Goal: Check status: Check status

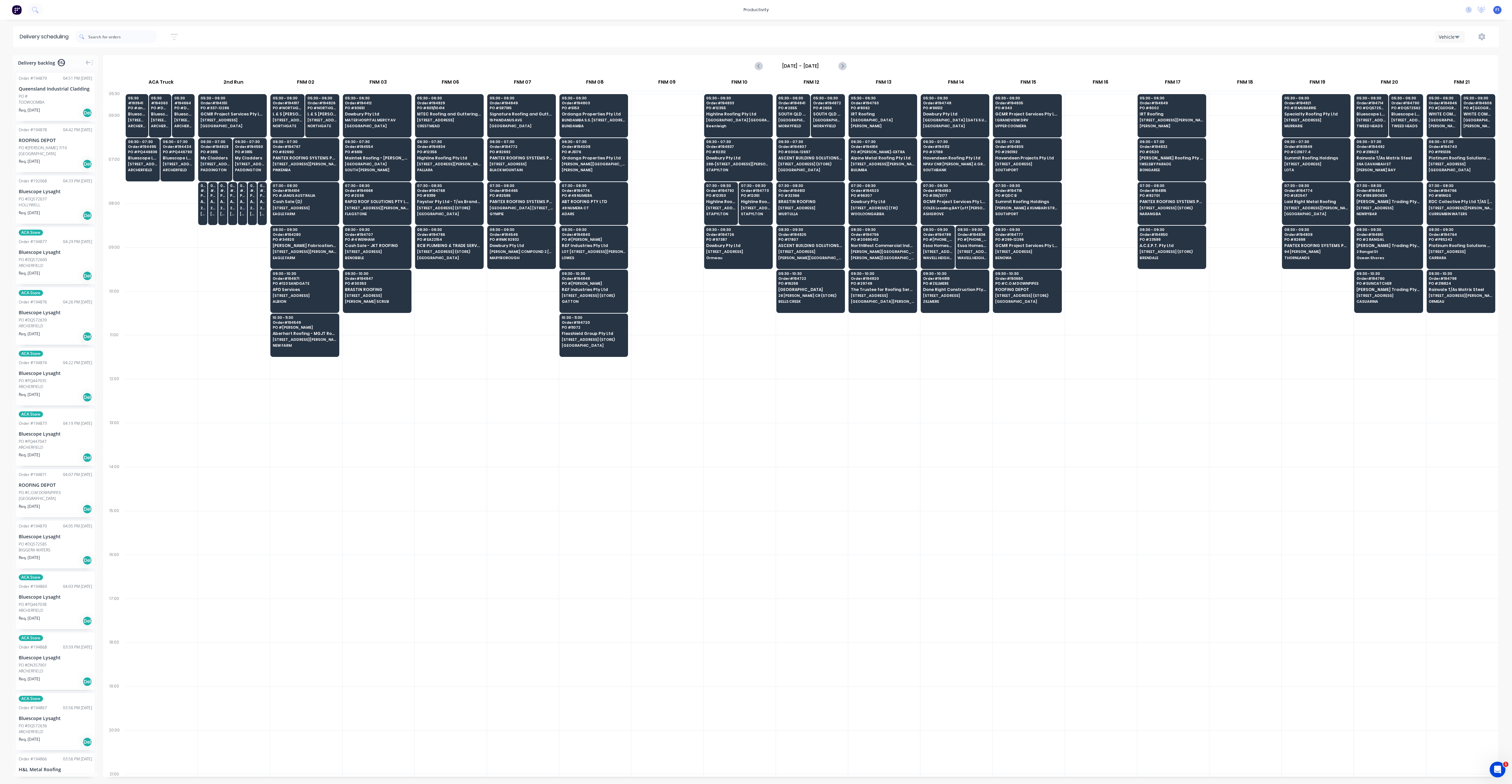
scroll to position [0, 1]
click at [177, 38] on icon "button" at bounding box center [174, 37] width 7 height 8
click at [168, 62] on input at bounding box center [144, 62] width 61 height 10
click at [175, 133] on div "9" at bounding box center [177, 134] width 10 height 10
type input "[DATE]"
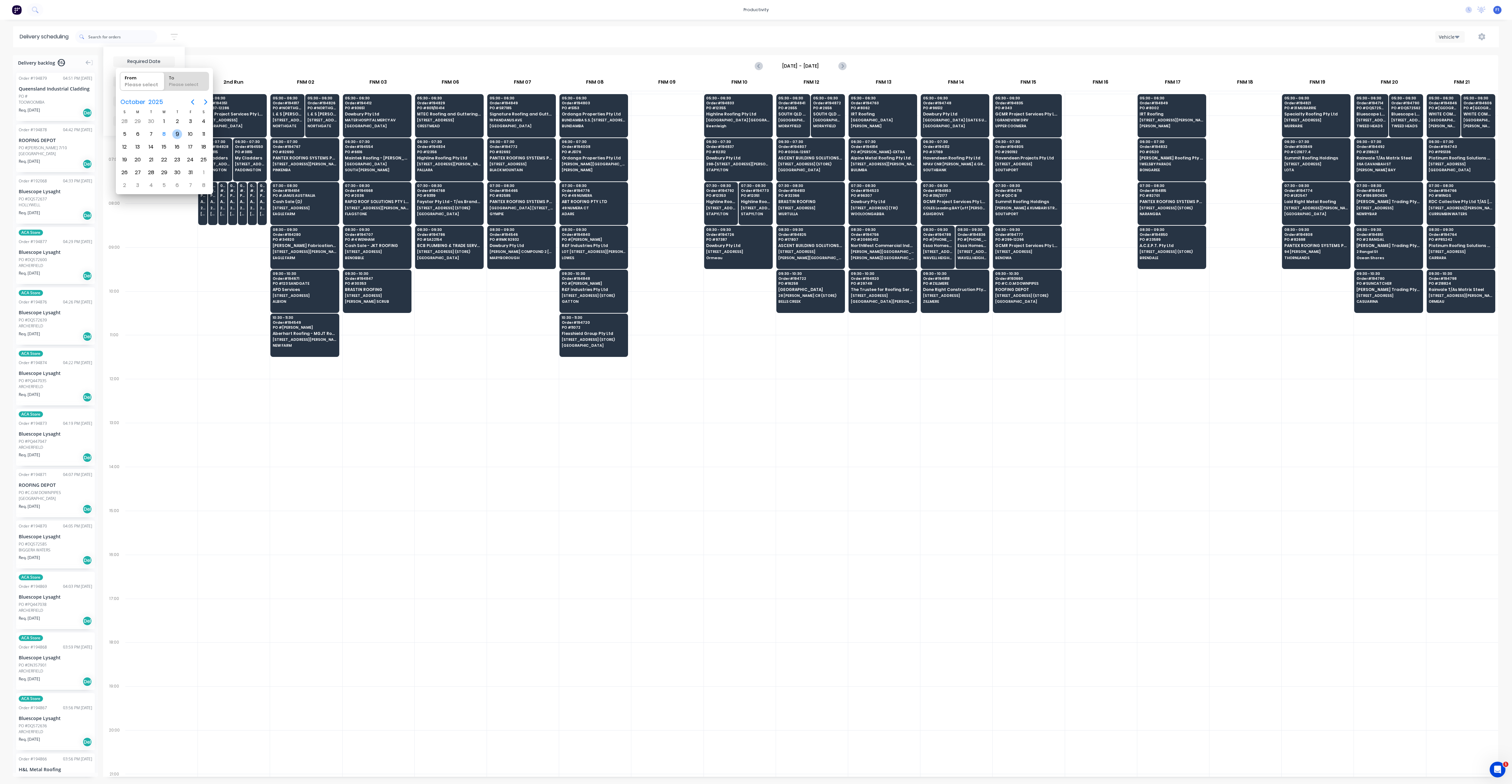
radio input "false"
radio input "true"
click at [177, 134] on div "9" at bounding box center [177, 134] width 10 height 10
type input "[DATE] - [DATE]"
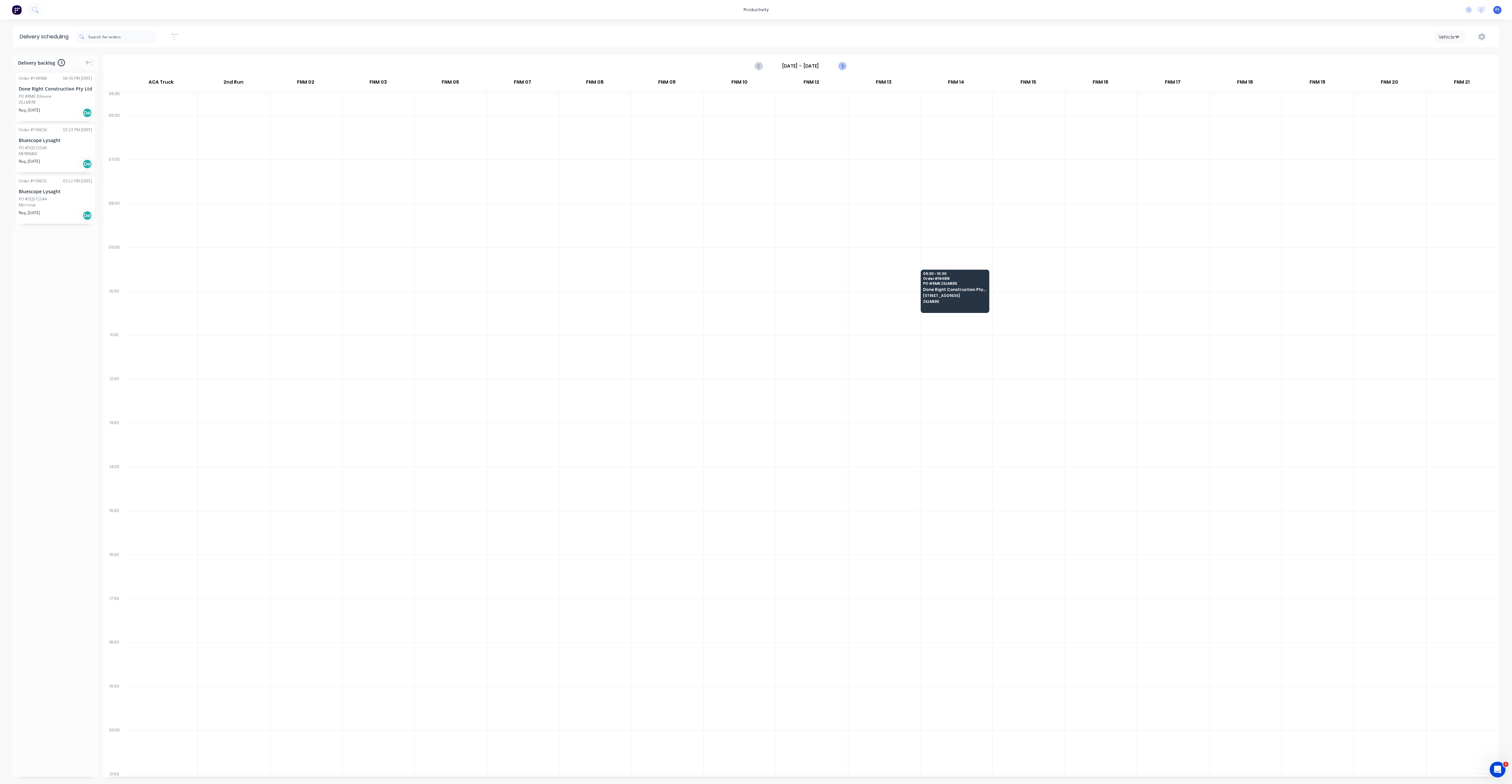
click at [842, 69] on icon "Next page" at bounding box center [842, 66] width 8 height 8
type input "[DATE] - [DATE]"
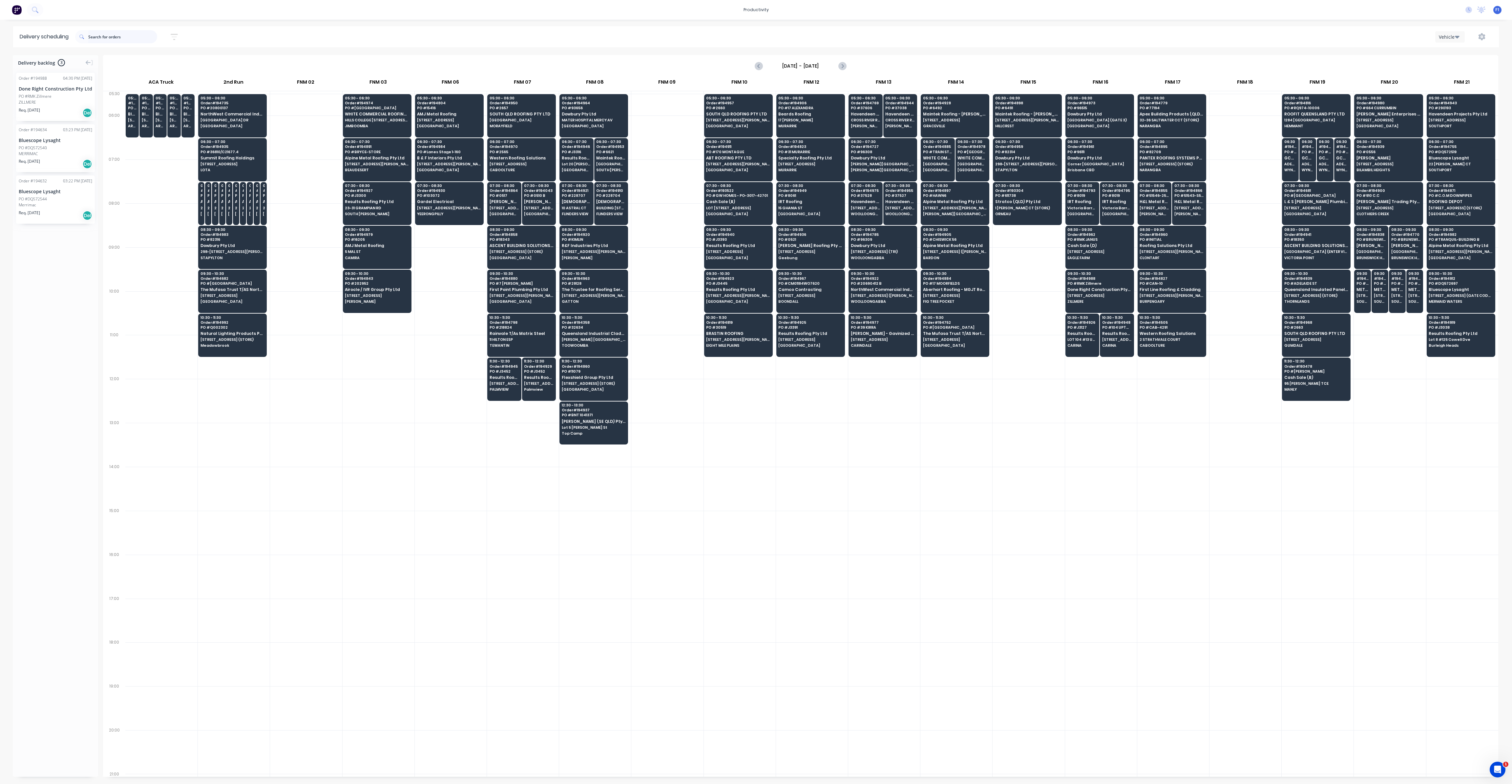
click at [121, 41] on input "text" at bounding box center [122, 36] width 69 height 13
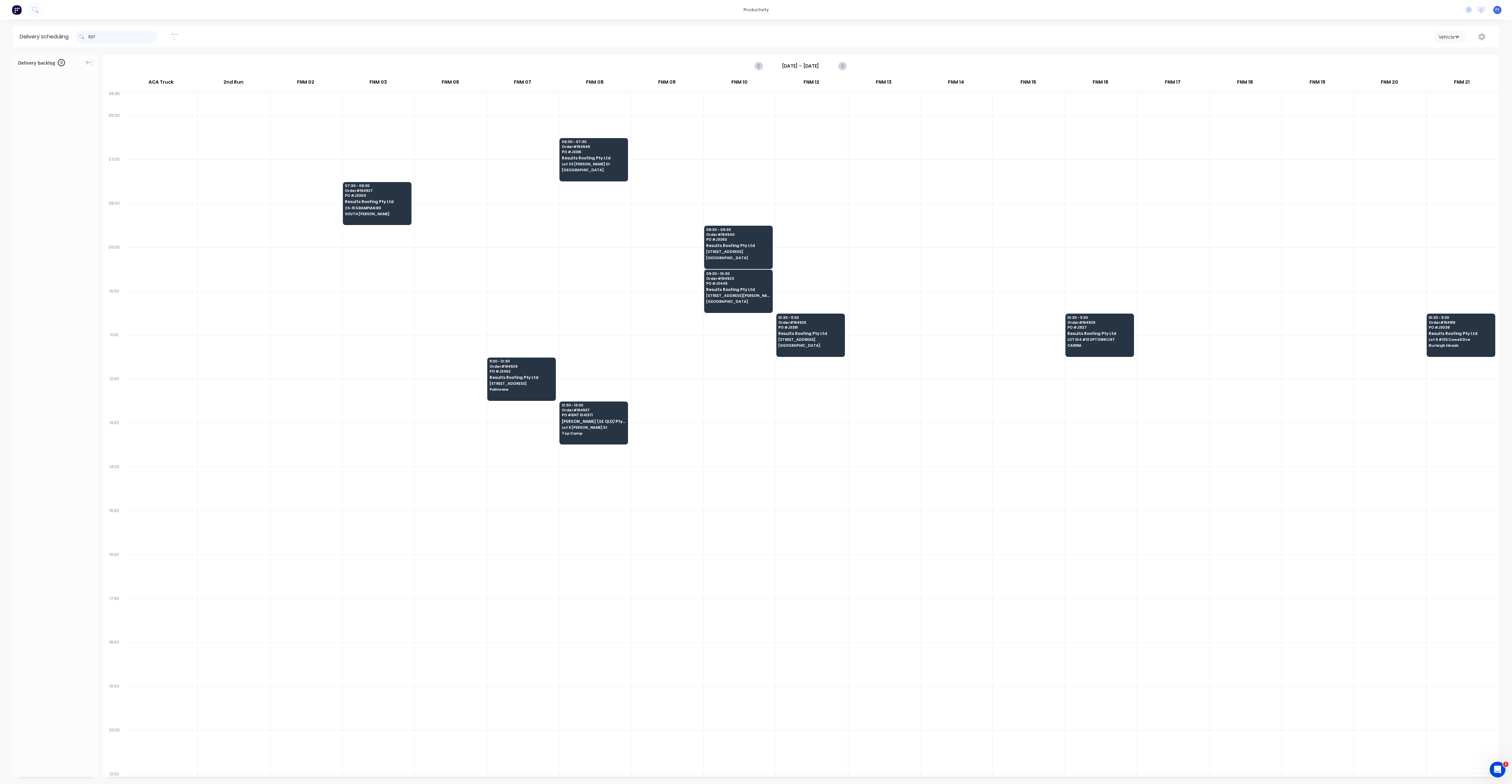
click at [90, 38] on input "937" at bounding box center [122, 36] width 69 height 13
type input "7"
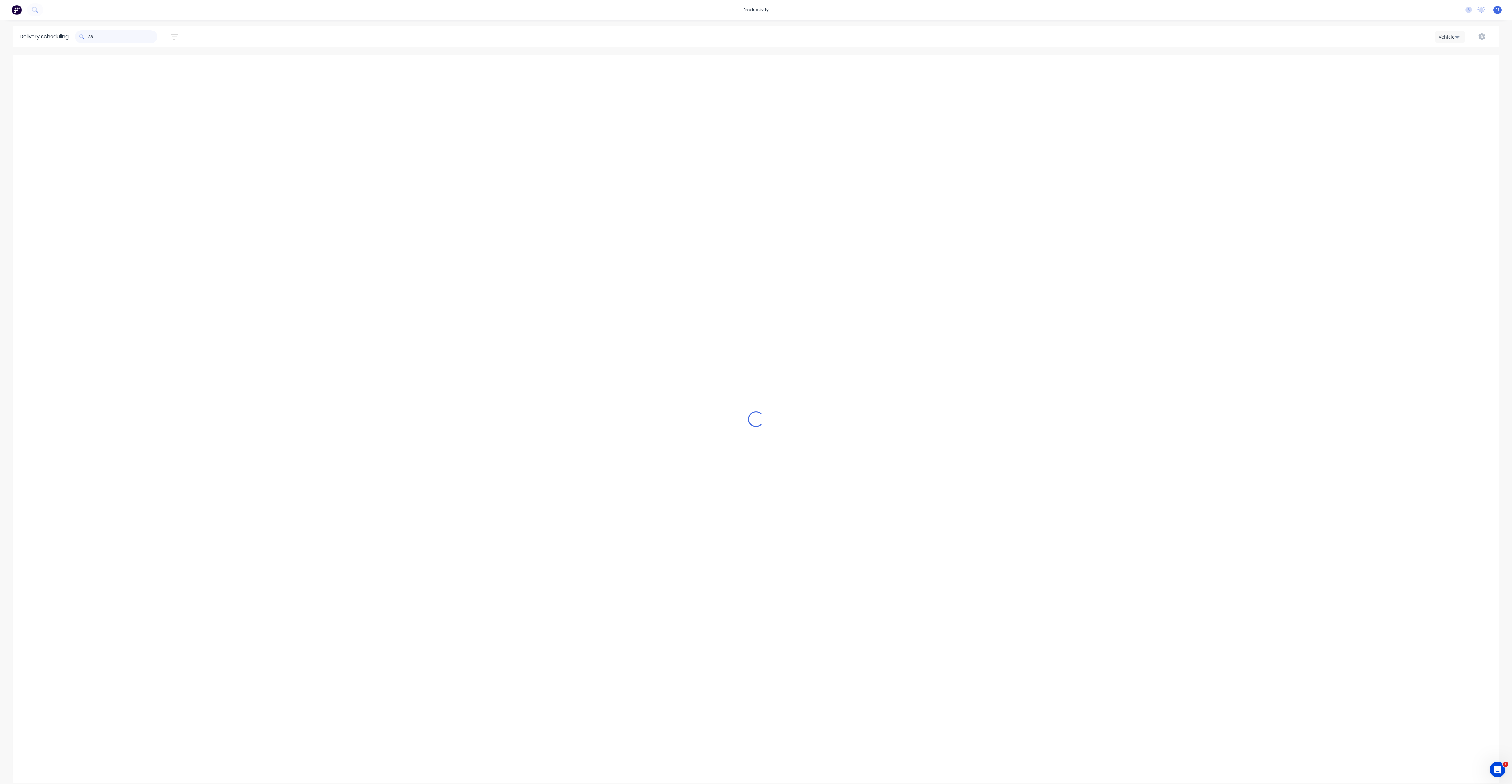
click at [94, 36] on input "88." at bounding box center [122, 36] width 69 height 13
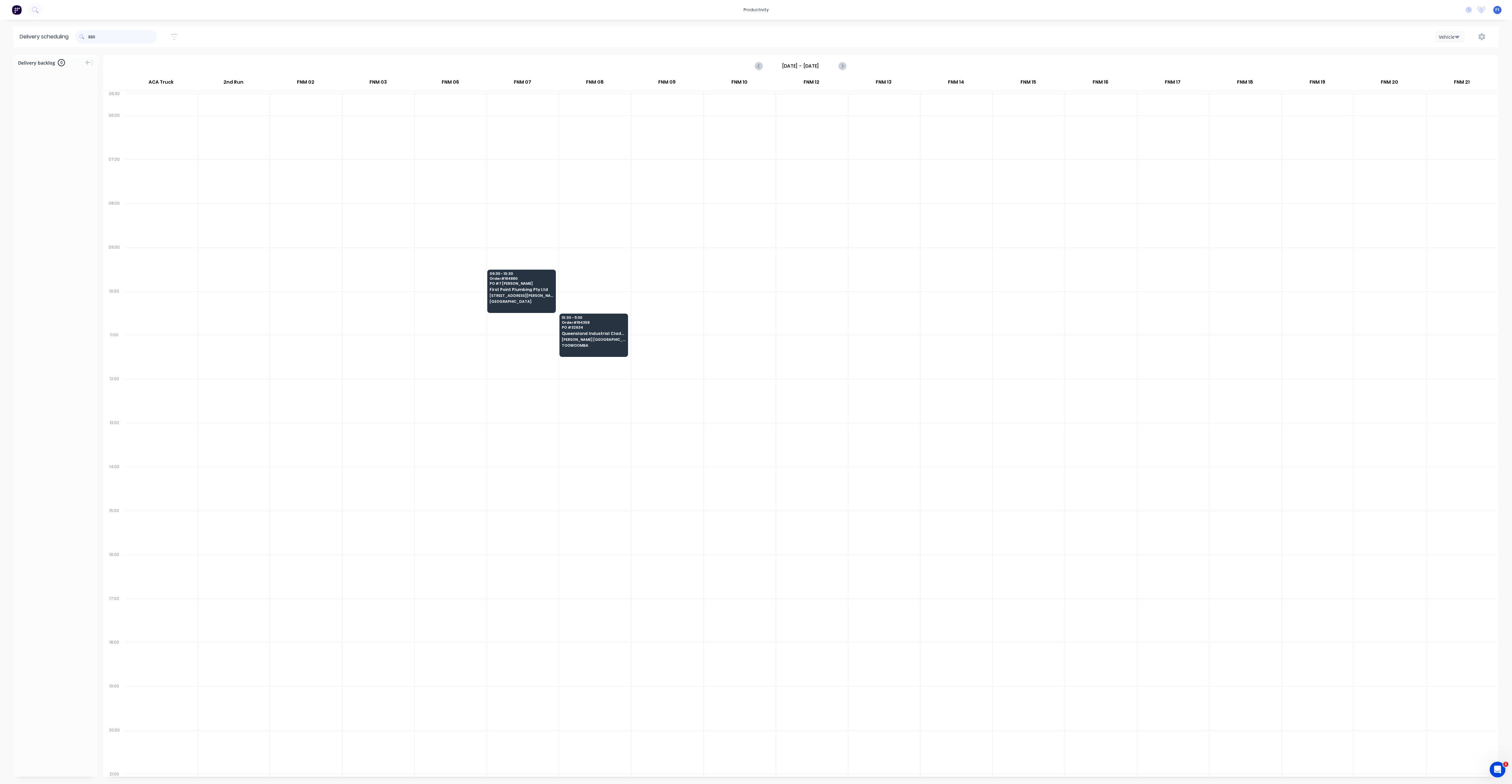
click at [93, 36] on input "880" at bounding box center [122, 36] width 69 height 13
click at [90, 36] on input "880" at bounding box center [122, 36] width 69 height 13
type input "0"
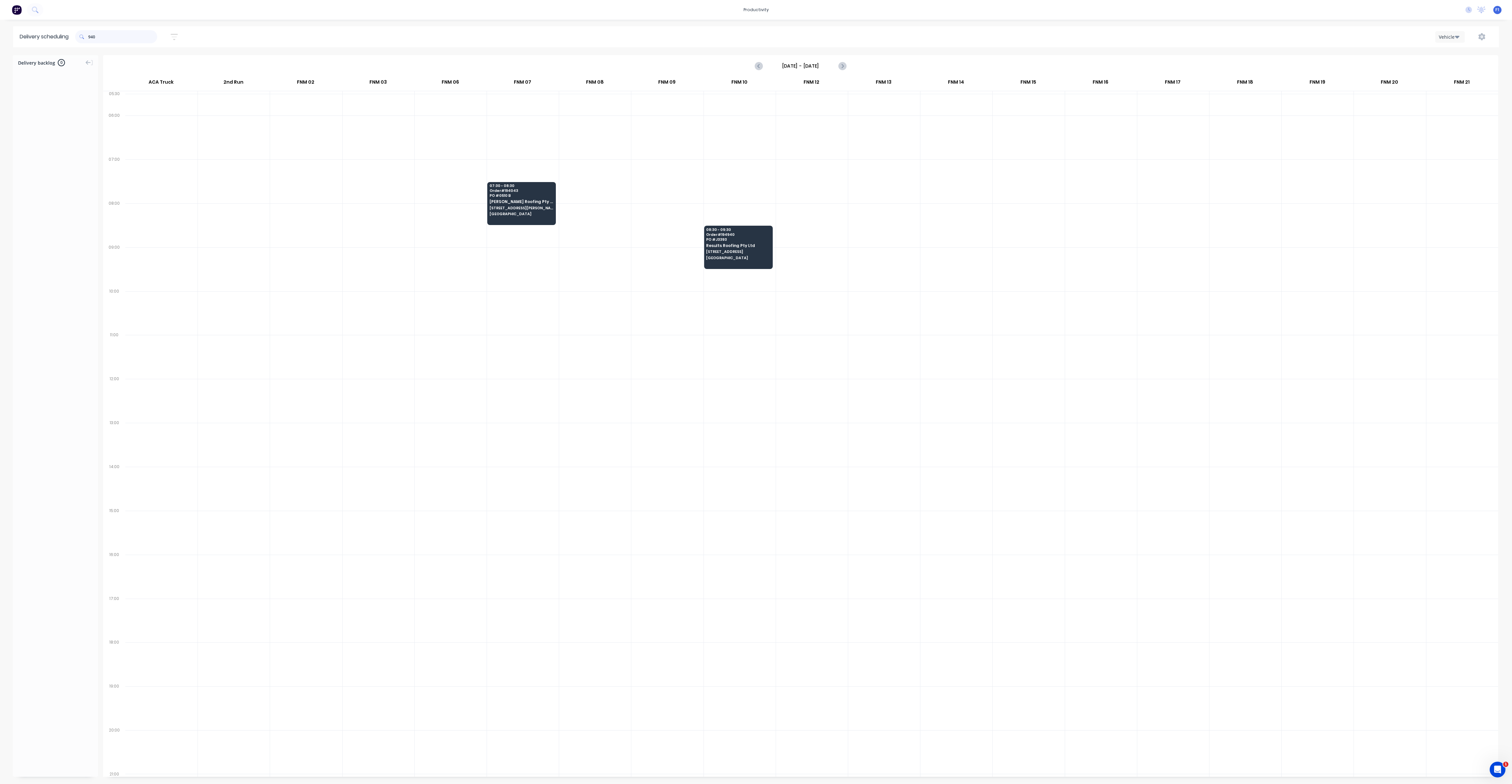
click at [90, 36] on input "940" at bounding box center [122, 36] width 69 height 13
type input "0"
click at [90, 39] on input "727" at bounding box center [122, 36] width 69 height 13
type input "7"
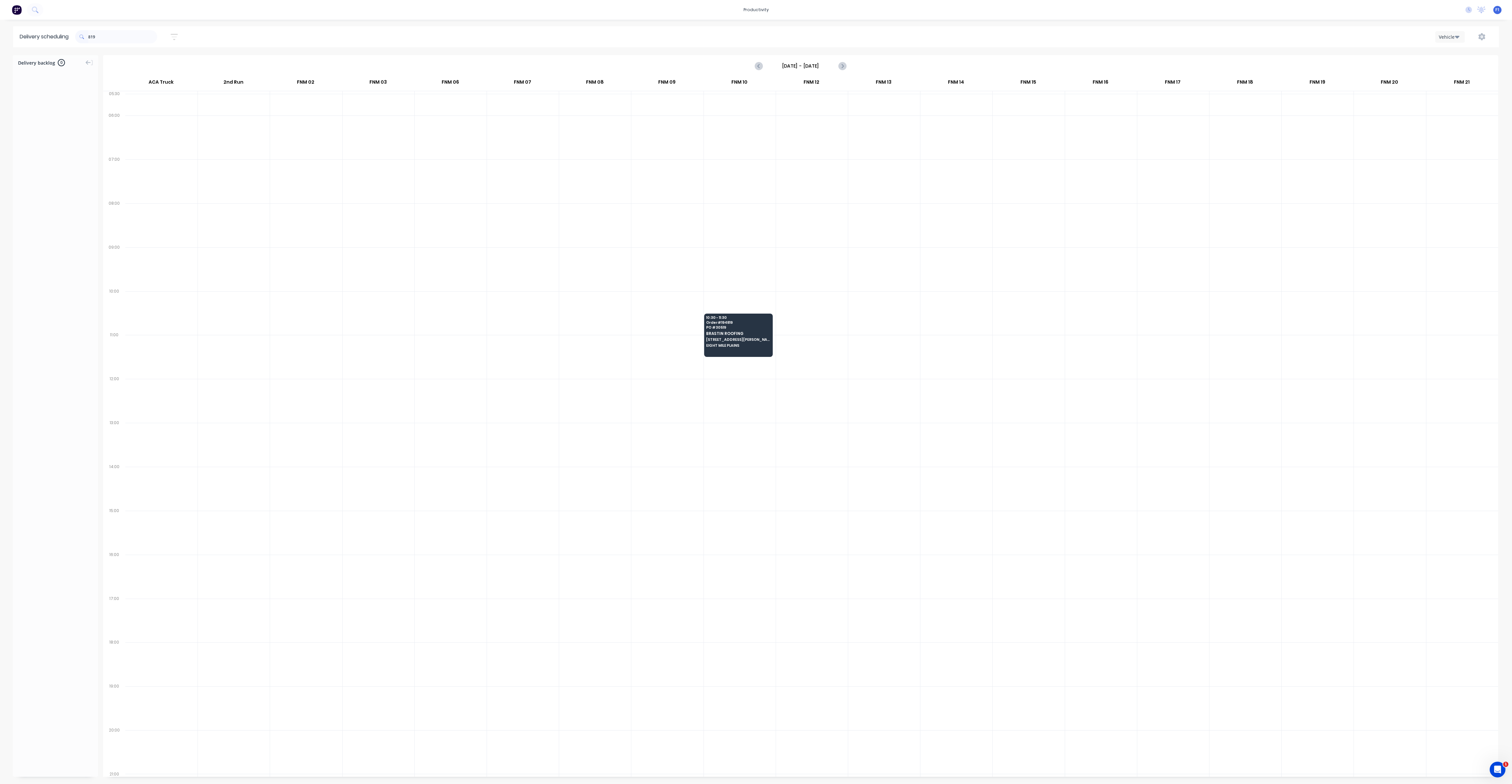
click at [87, 38] on span at bounding box center [82, 36] width 13 height 13
click at [90, 37] on input "819" at bounding box center [122, 36] width 69 height 13
type input "9"
click at [92, 35] on input "779" at bounding box center [122, 36] width 69 height 13
click at [91, 36] on input "779" at bounding box center [122, 36] width 69 height 13
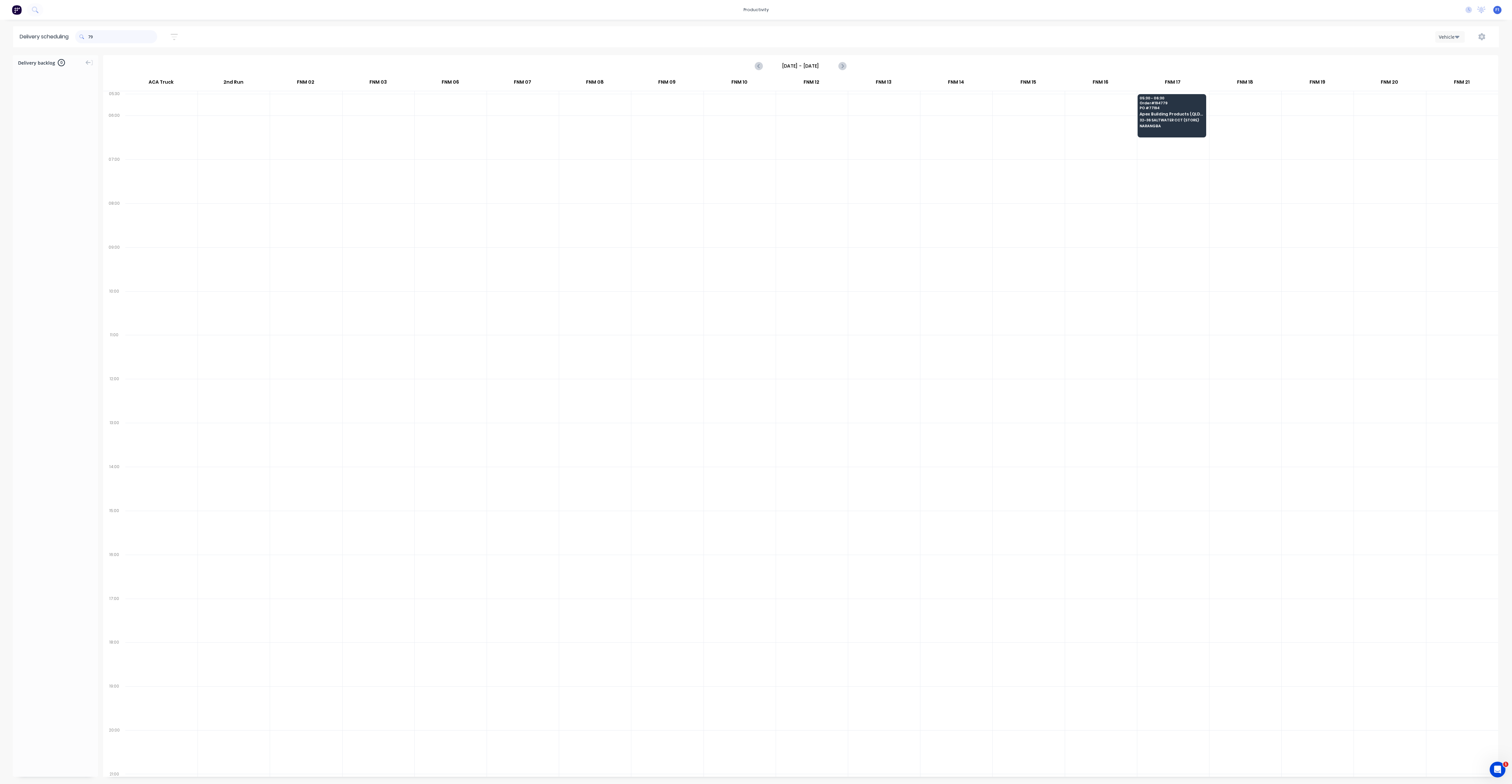
type input "9"
drag, startPoint x: 91, startPoint y: 37, endPoint x: 94, endPoint y: 40, distance: 4.2
click at [91, 37] on input "769" at bounding box center [122, 36] width 69 height 13
type input "9"
click at [91, 38] on input "682" at bounding box center [122, 36] width 69 height 13
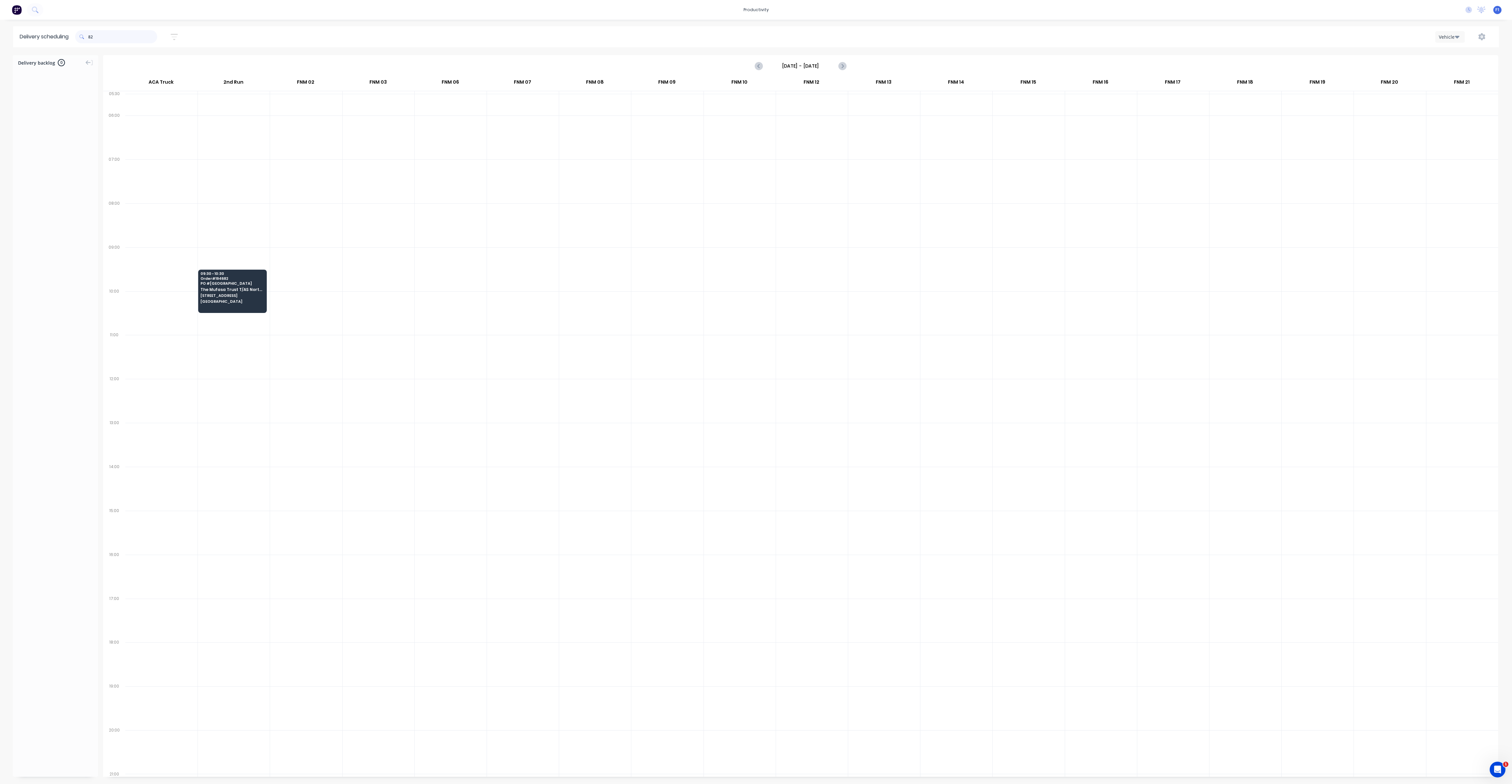
type input "2"
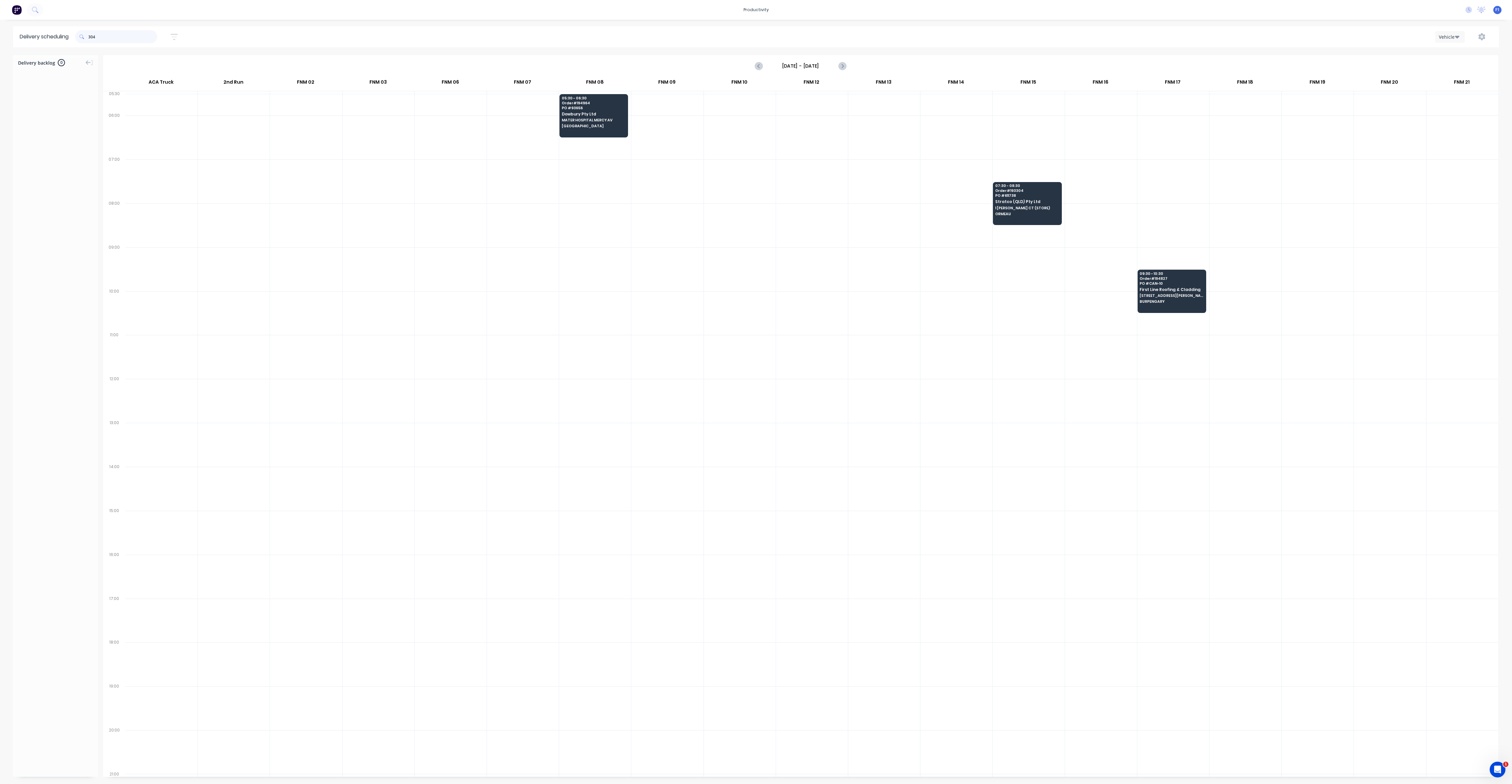
click at [92, 39] on input "304" at bounding box center [122, 36] width 69 height 13
drag, startPoint x: 90, startPoint y: 35, endPoint x: 107, endPoint y: 55, distance: 26.2
click at [92, 37] on input "304" at bounding box center [122, 36] width 69 height 13
type input "4"
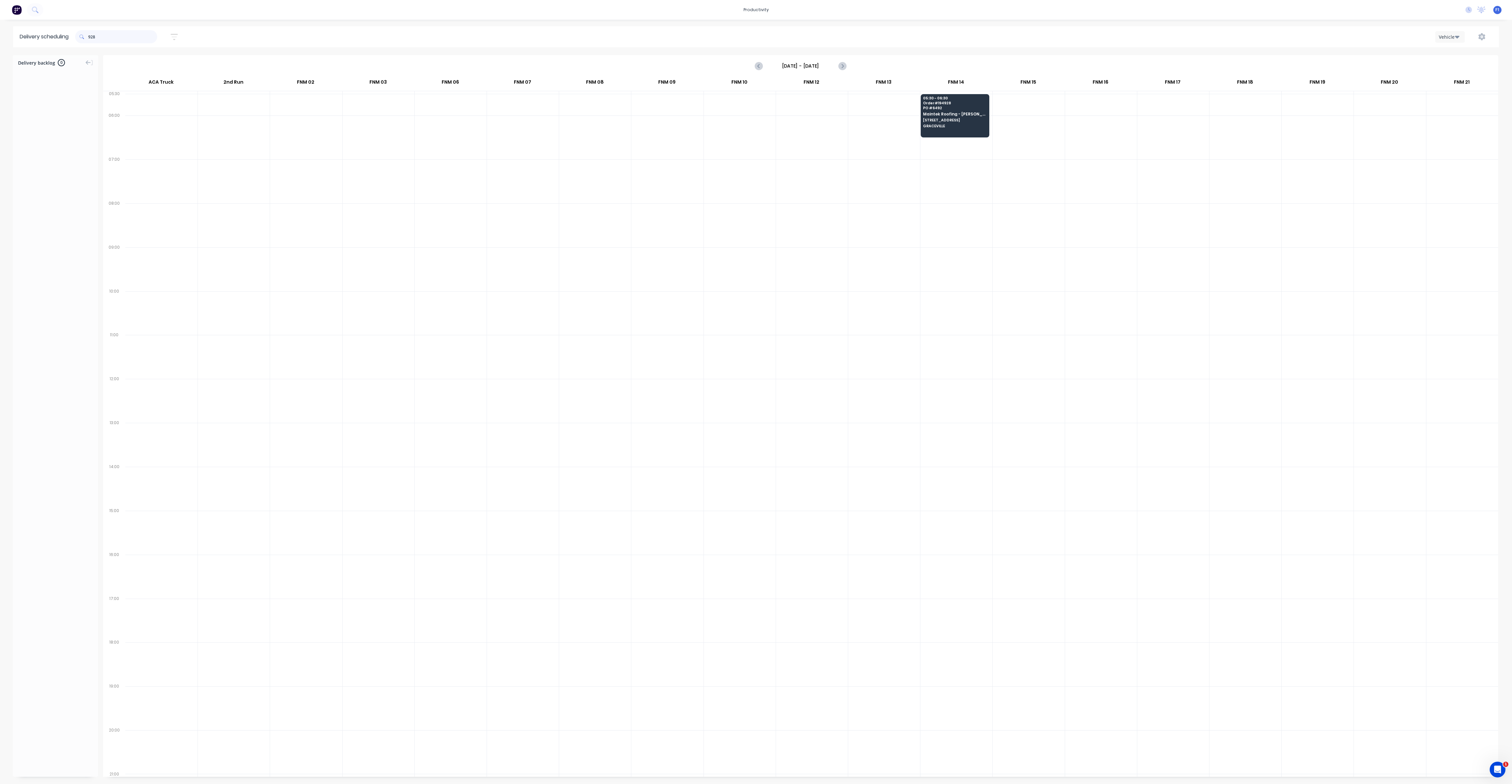
drag, startPoint x: 90, startPoint y: 36, endPoint x: 116, endPoint y: 59, distance: 34.7
click at [90, 36] on input "928" at bounding box center [122, 36] width 69 height 13
type input "8"
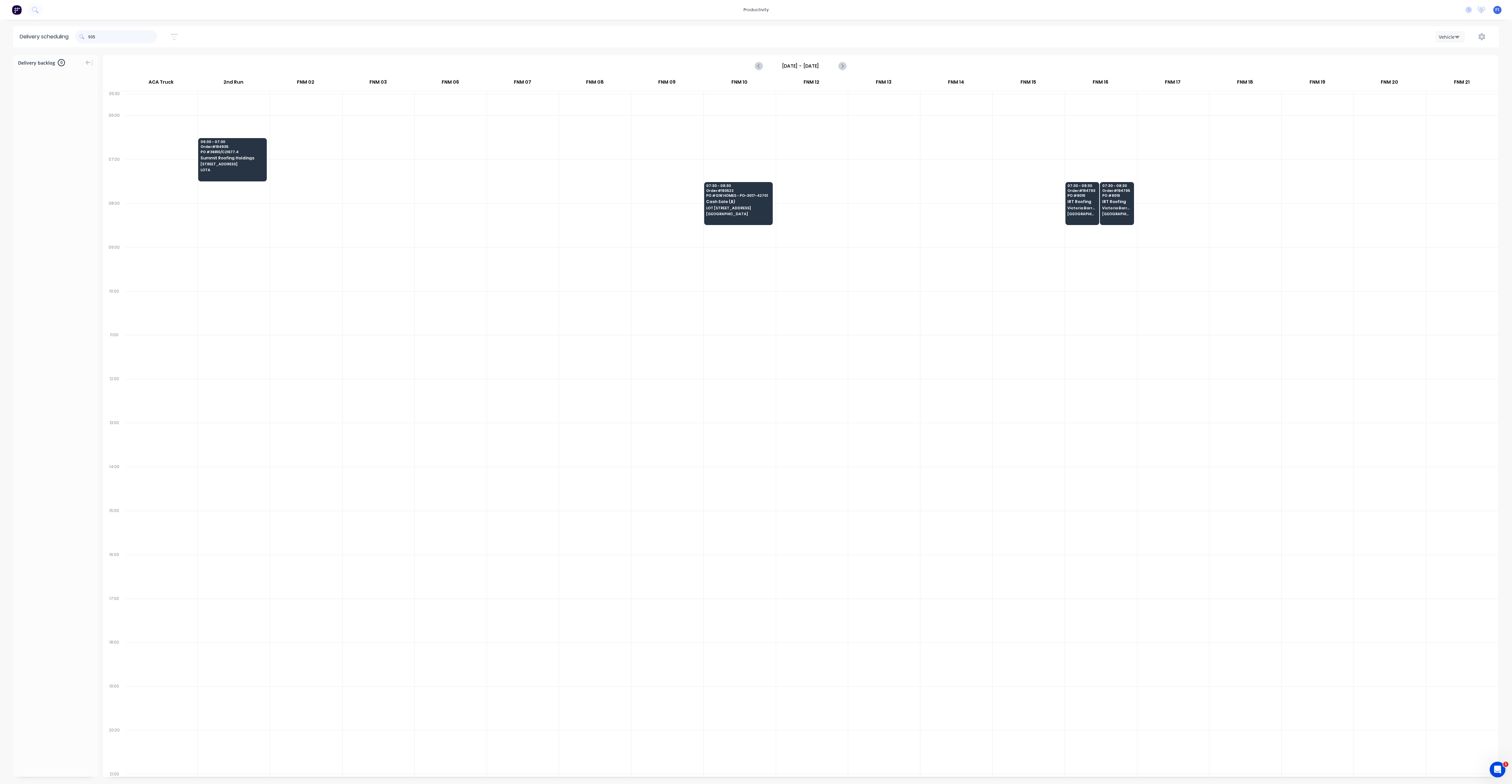
click at [91, 39] on input "935" at bounding box center [122, 36] width 69 height 13
type input "5"
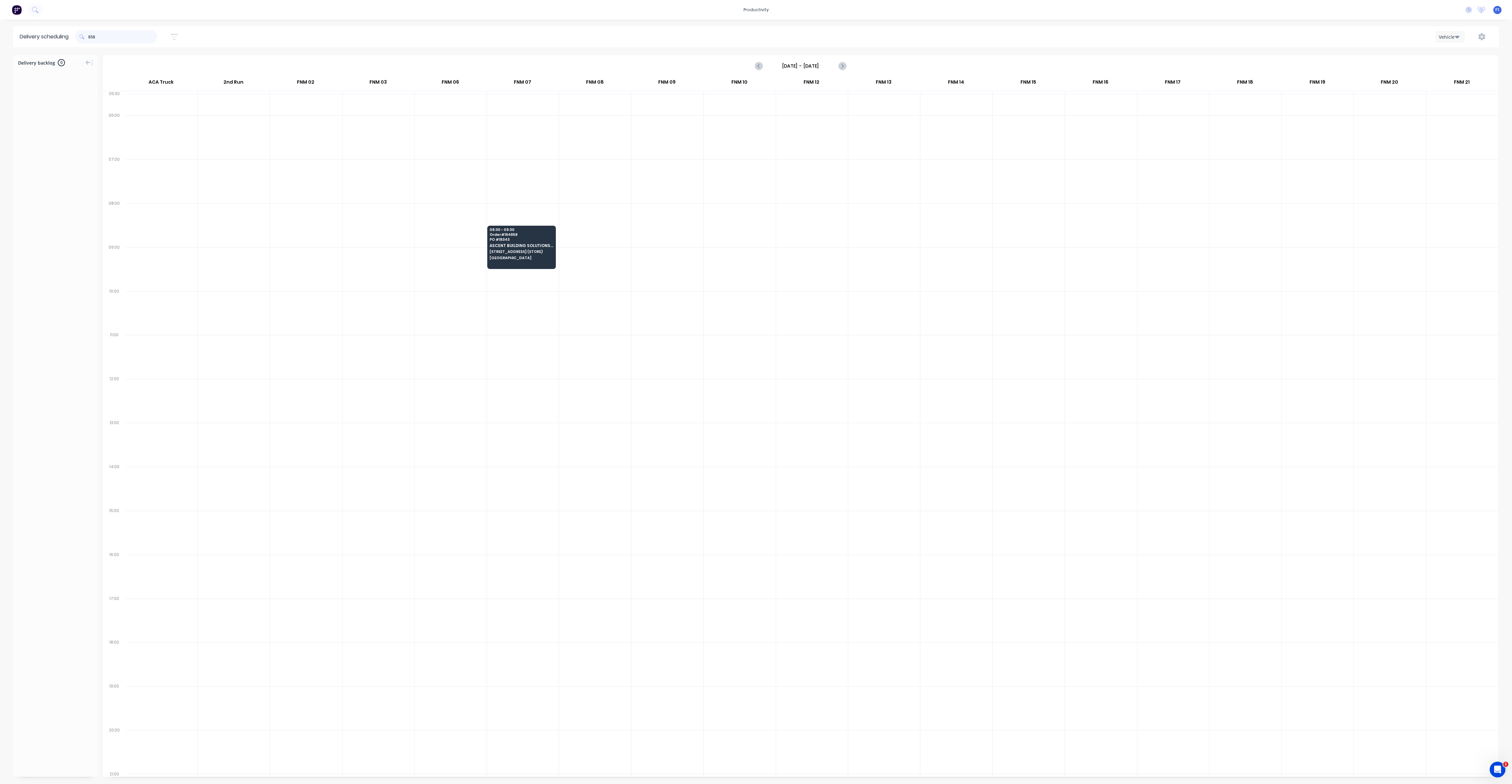
click at [90, 35] on input "858" at bounding box center [122, 36] width 69 height 13
type input "8"
type input "793"
